Goal: Task Accomplishment & Management: Manage account settings

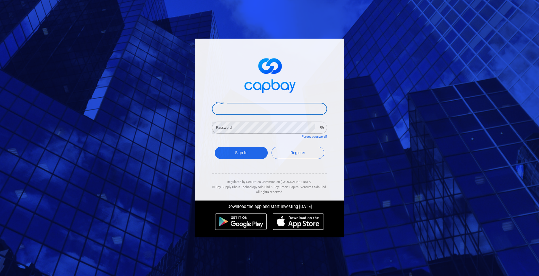
click at [234, 107] on input "Email" at bounding box center [269, 109] width 115 height 12
type input "[EMAIL_ADDRESS][DOMAIN_NAME]"
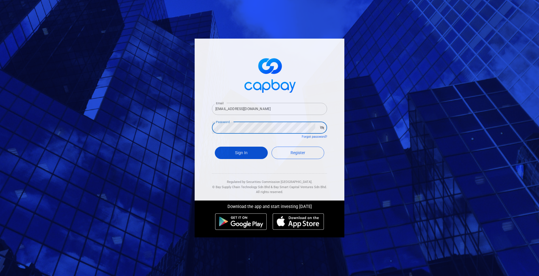
click at [247, 152] on button "Sign In" at bounding box center [241, 153] width 53 height 12
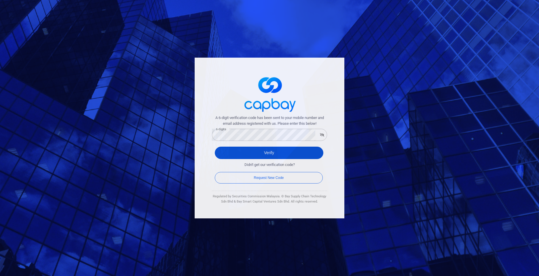
click at [263, 153] on button "Verify" at bounding box center [269, 153] width 109 height 12
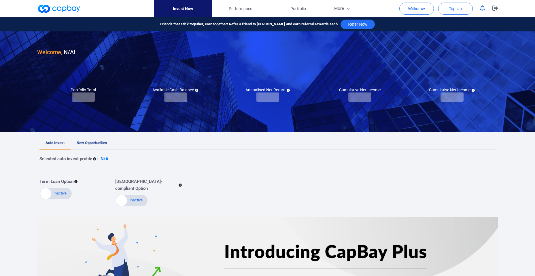
checkbox input "true"
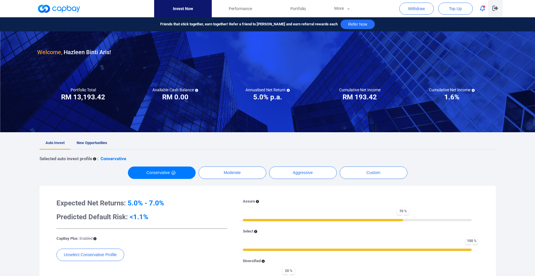
click at [497, 10] on icon "button" at bounding box center [495, 7] width 6 height 5
